Goal: Find specific page/section: Find specific page/section

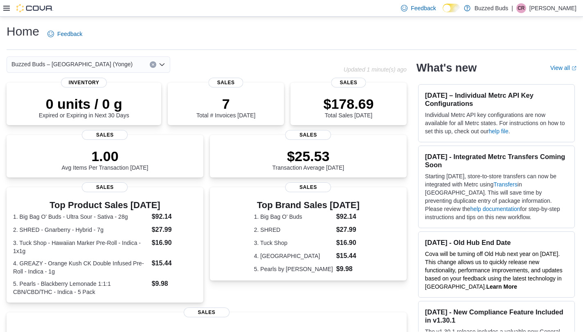
click at [73, 66] on span "Buzzed Buds – [GEOGRAPHIC_DATA] (Yonge)" at bounding box center [71, 64] width 121 height 10
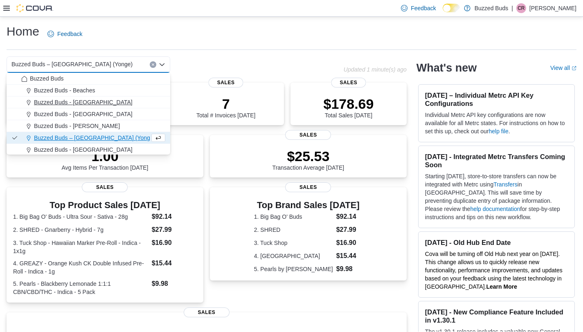
click at [74, 101] on span "Buzzed Buds - Mississauga" at bounding box center [83, 102] width 99 height 8
